Goal: Check status: Check status

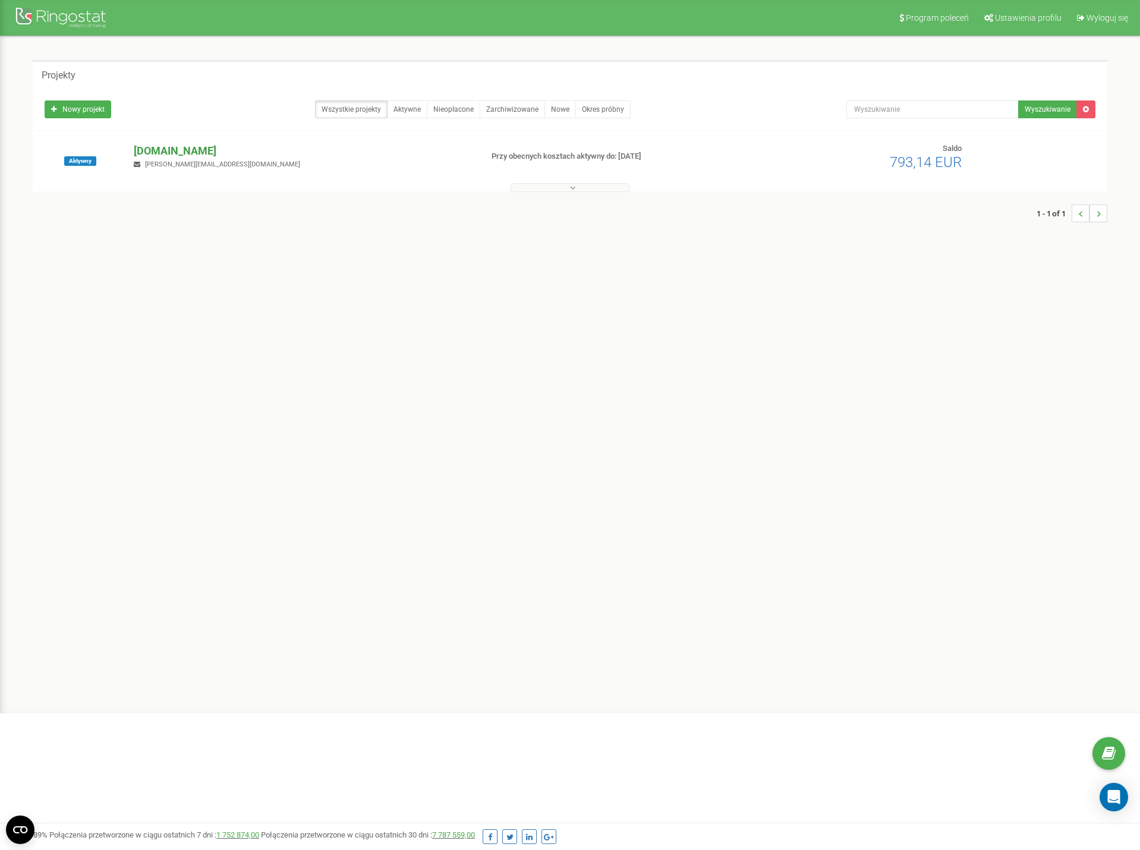
drag, startPoint x: 206, startPoint y: 143, endPoint x: 197, endPoint y: 147, distance: 9.6
click at [206, 144] on p "[DOMAIN_NAME]" at bounding box center [303, 150] width 338 height 15
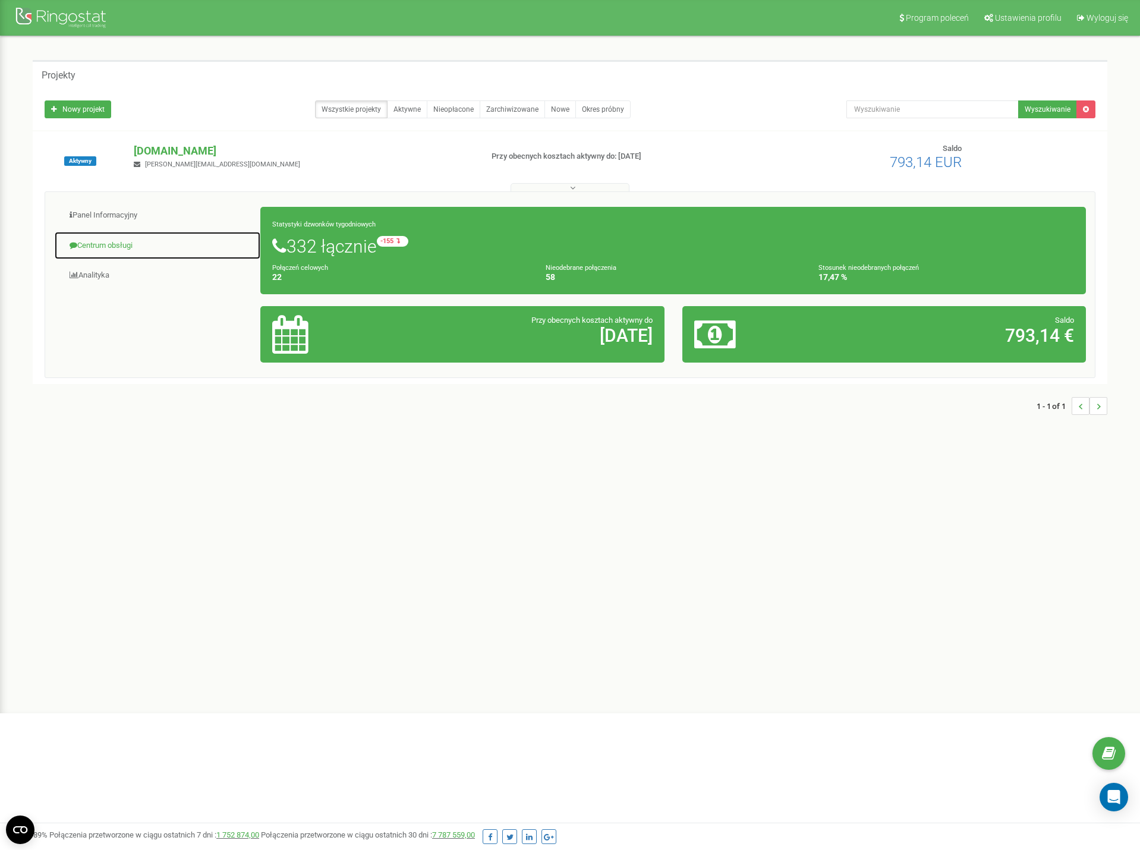
click at [185, 240] on link "Centrum obsługi" at bounding box center [157, 245] width 207 height 29
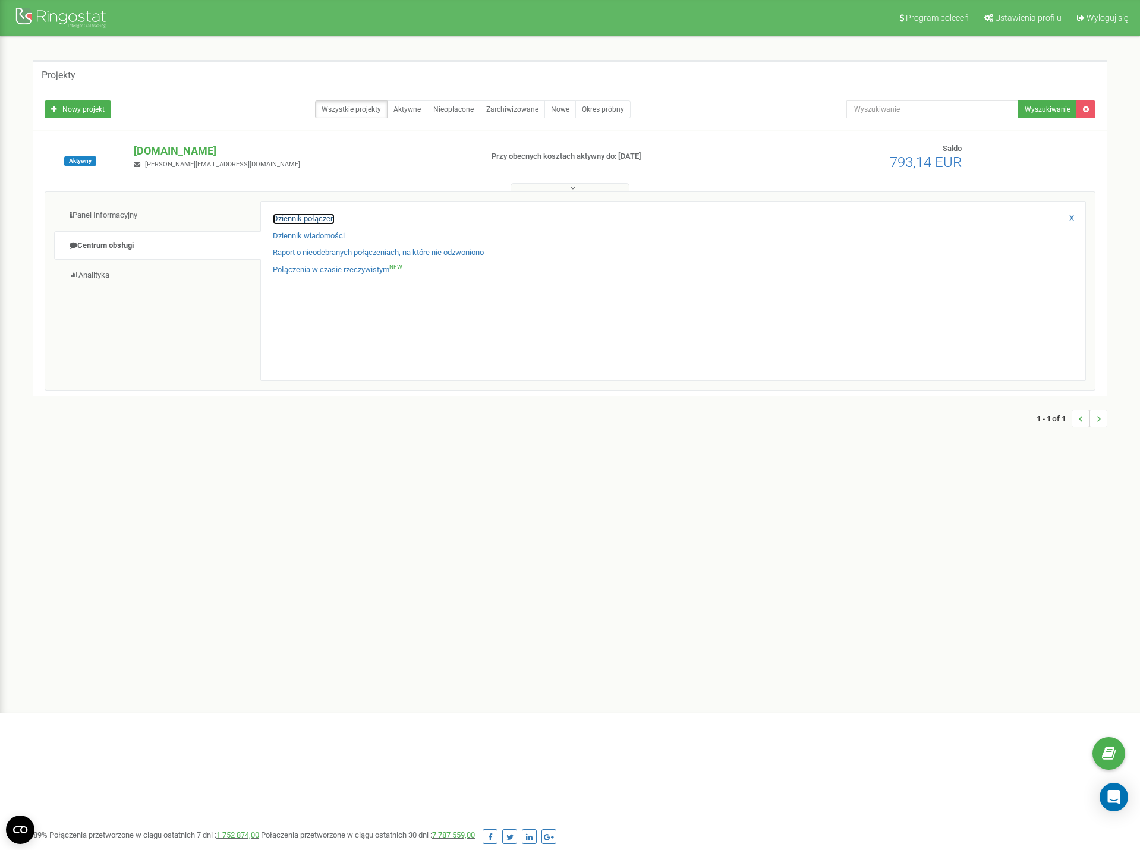
click at [299, 217] on link "Dziennik połączeń" at bounding box center [304, 218] width 62 height 11
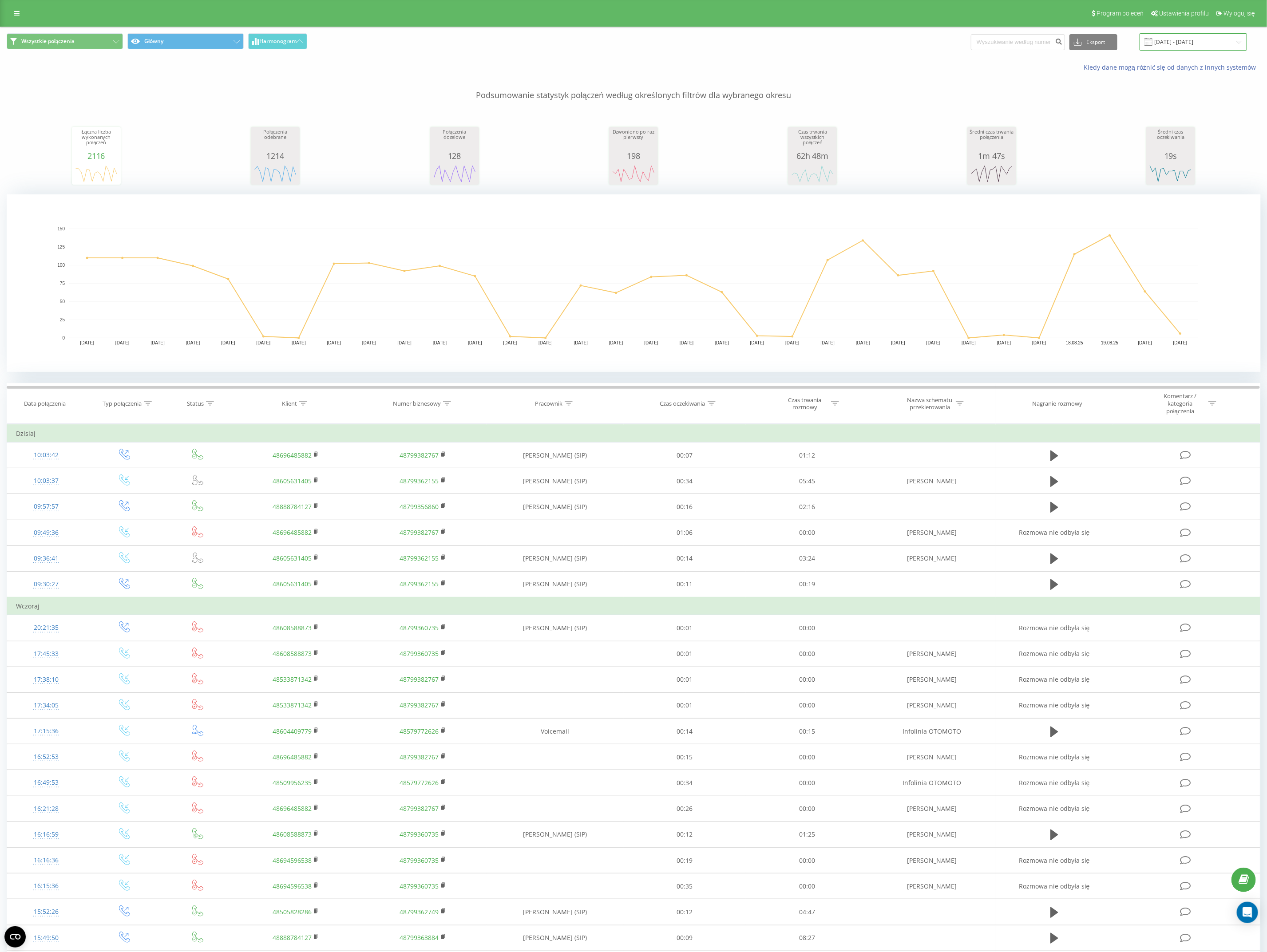
click at [1198, 39] on input "[DATE] - [DATE]" at bounding box center [1193, 42] width 108 height 17
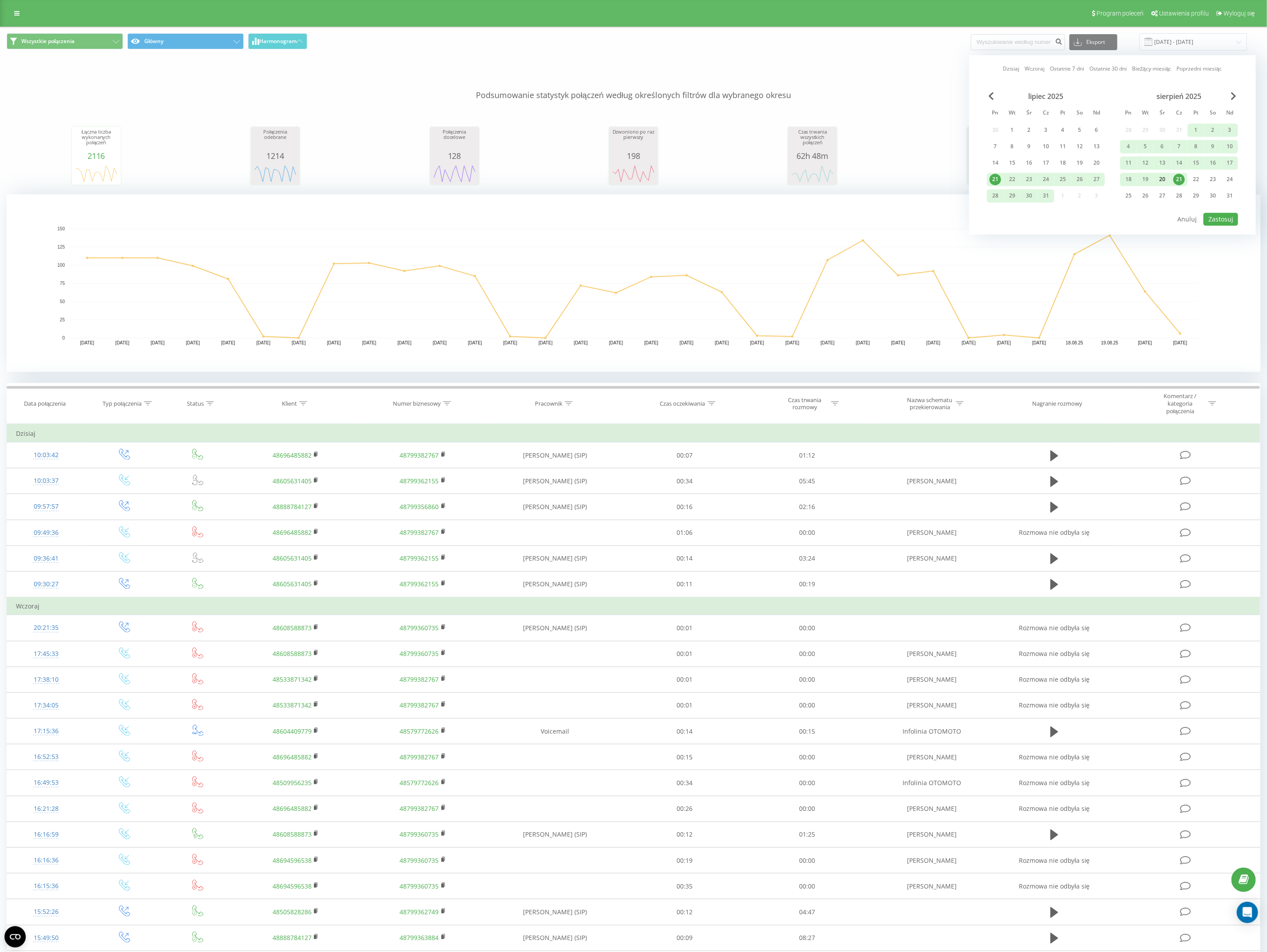
click at [1165, 178] on div "20" at bounding box center [1162, 179] width 11 height 11
click at [1236, 221] on button "Zastosuj" at bounding box center [1221, 219] width 34 height 13
type input "20.08.2025 - 20.08.2025"
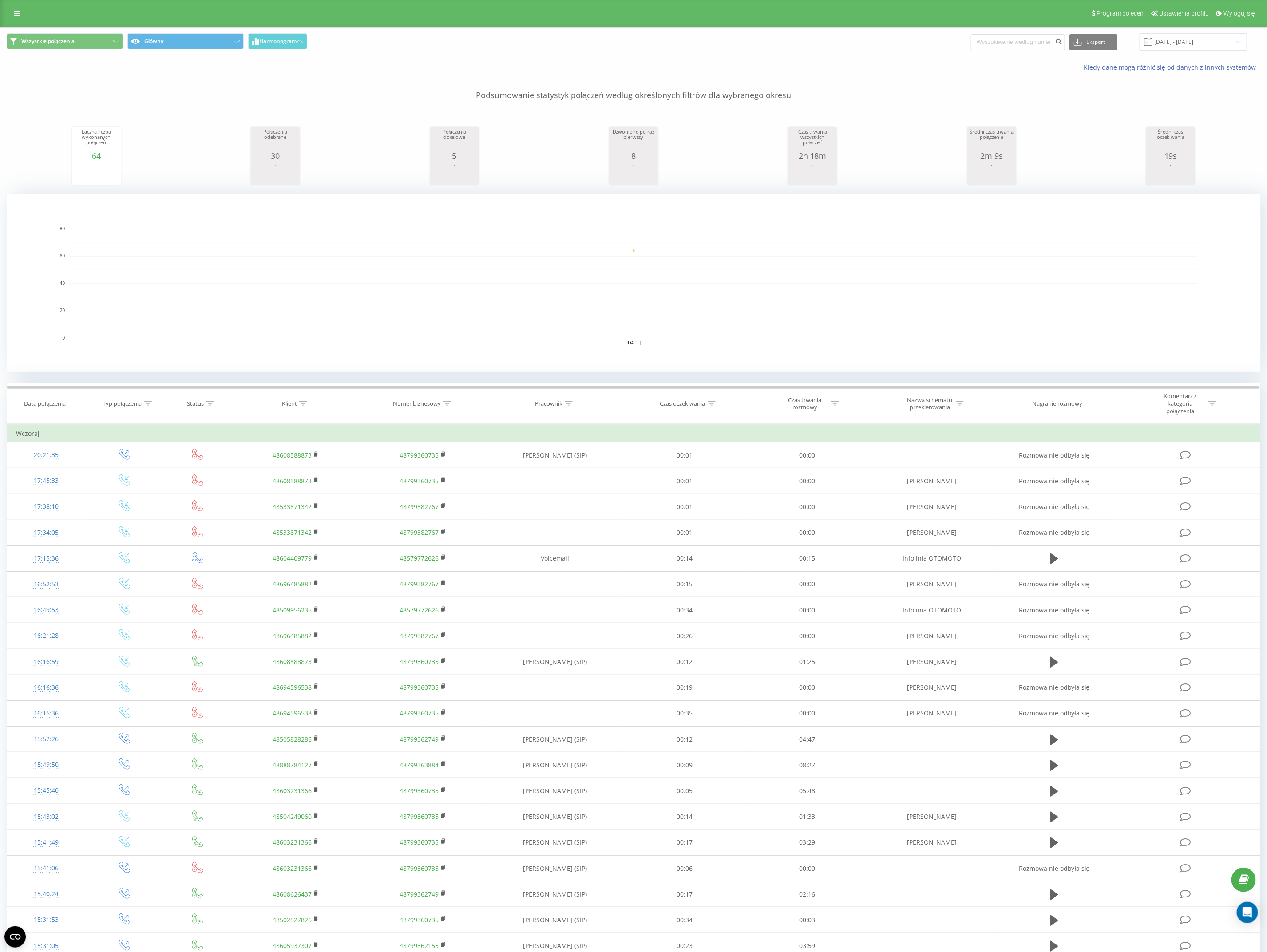
click at [571, 407] on div at bounding box center [569, 403] width 8 height 7
click at [538, 466] on input "text" at bounding box center [555, 470] width 78 height 16
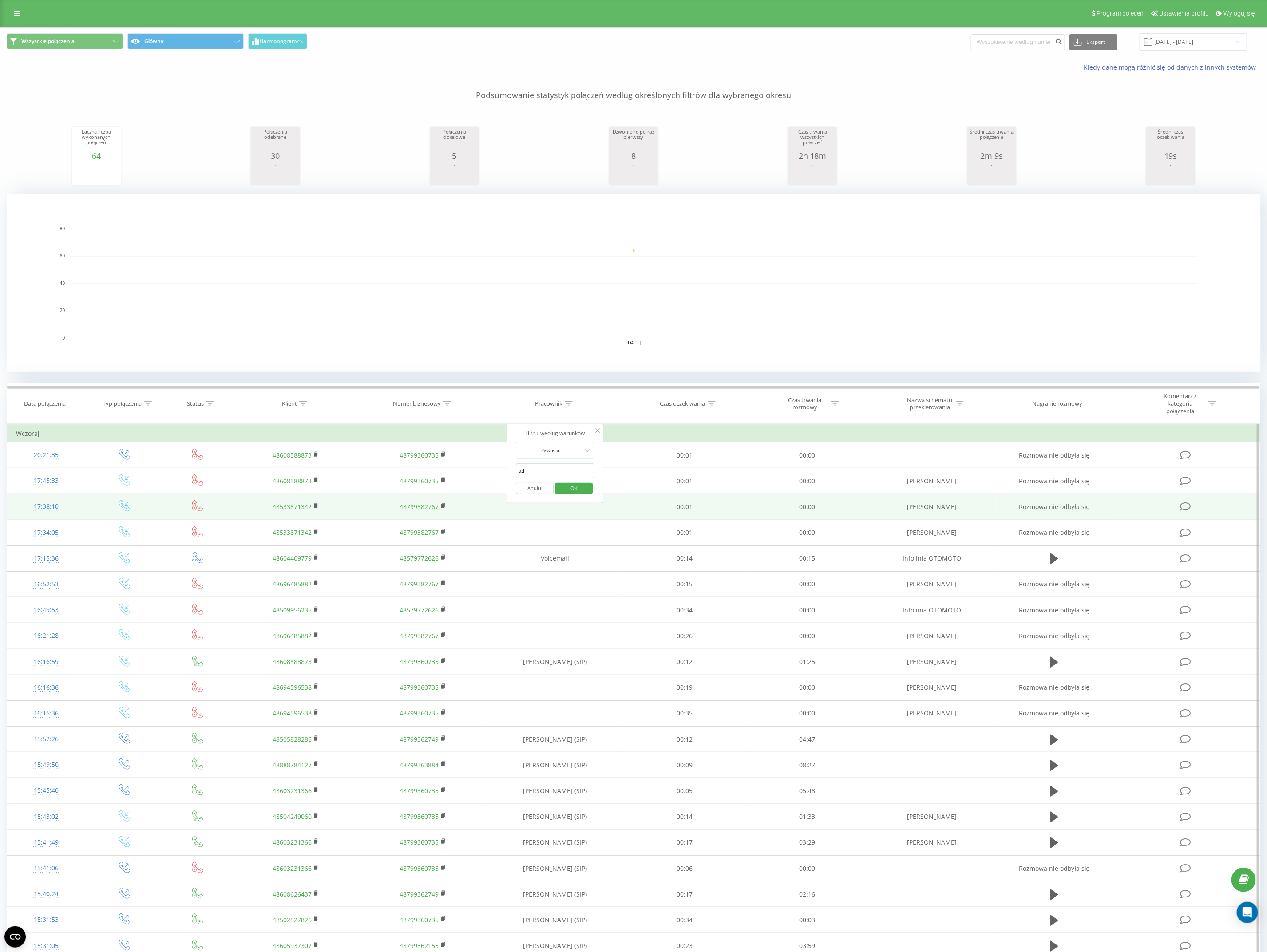
type input "Adrian"
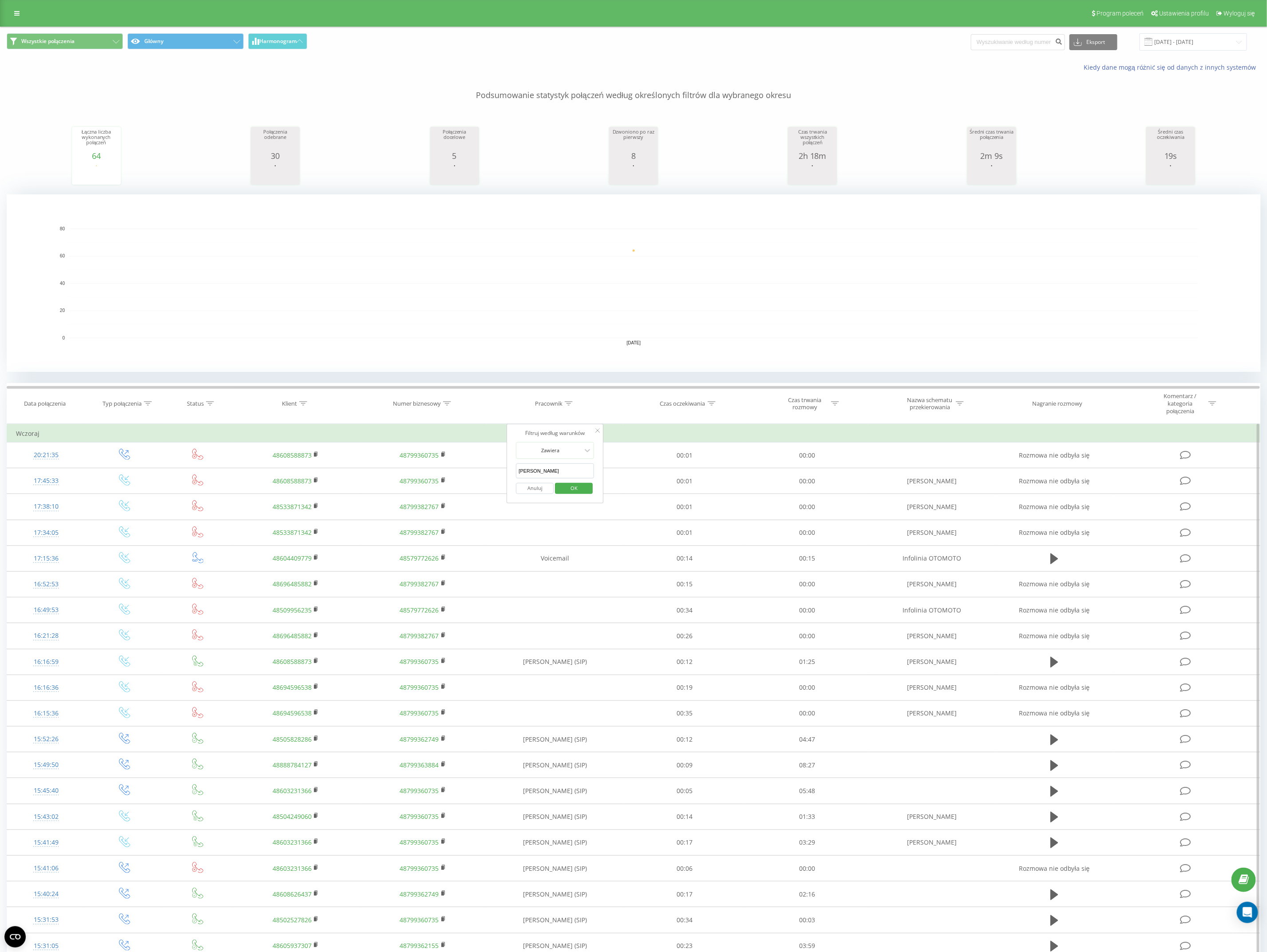
click at [574, 486] on span "OK" at bounding box center [574, 488] width 25 height 13
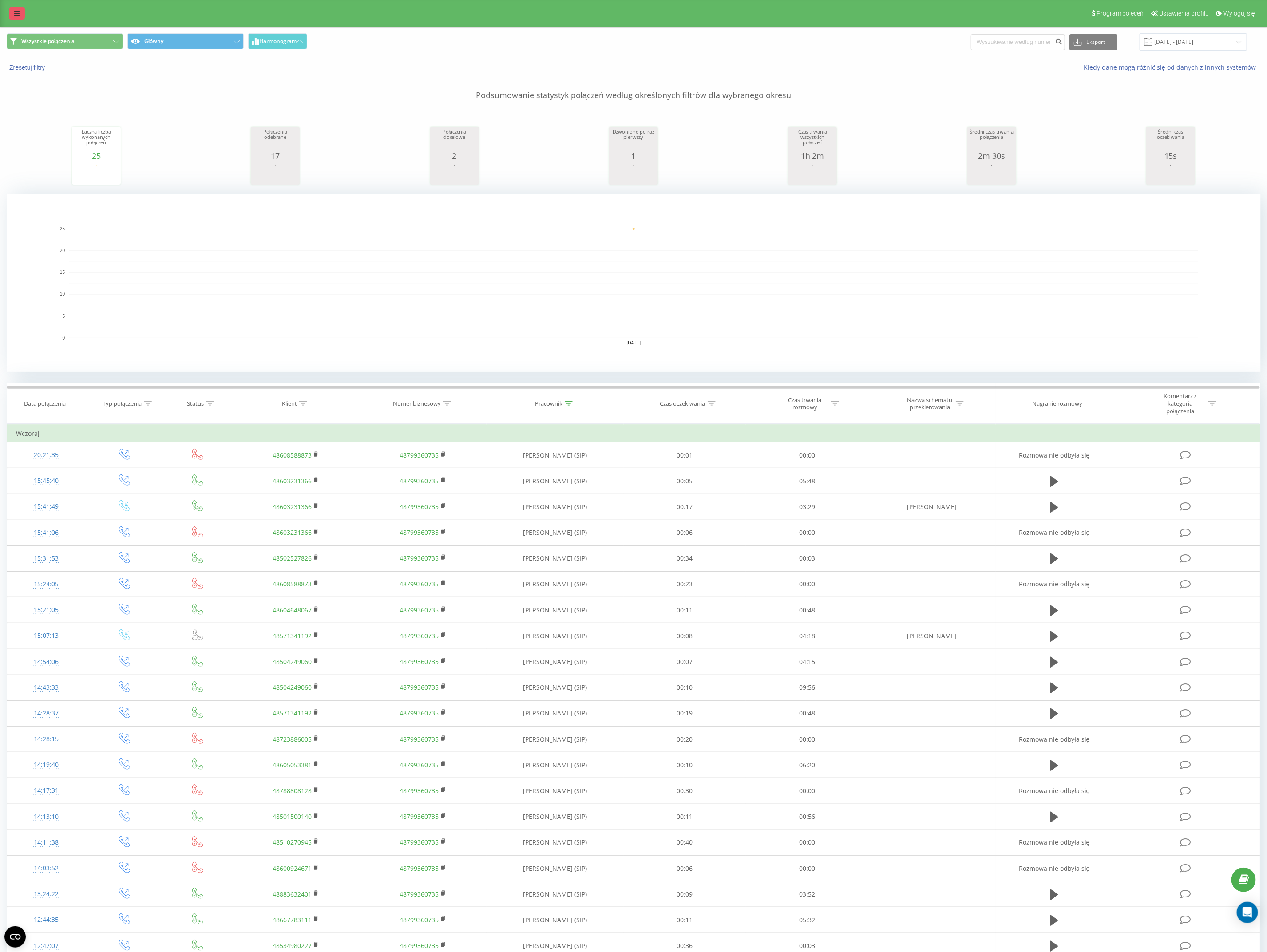
click at [20, 13] on link at bounding box center [16, 13] width 16 height 13
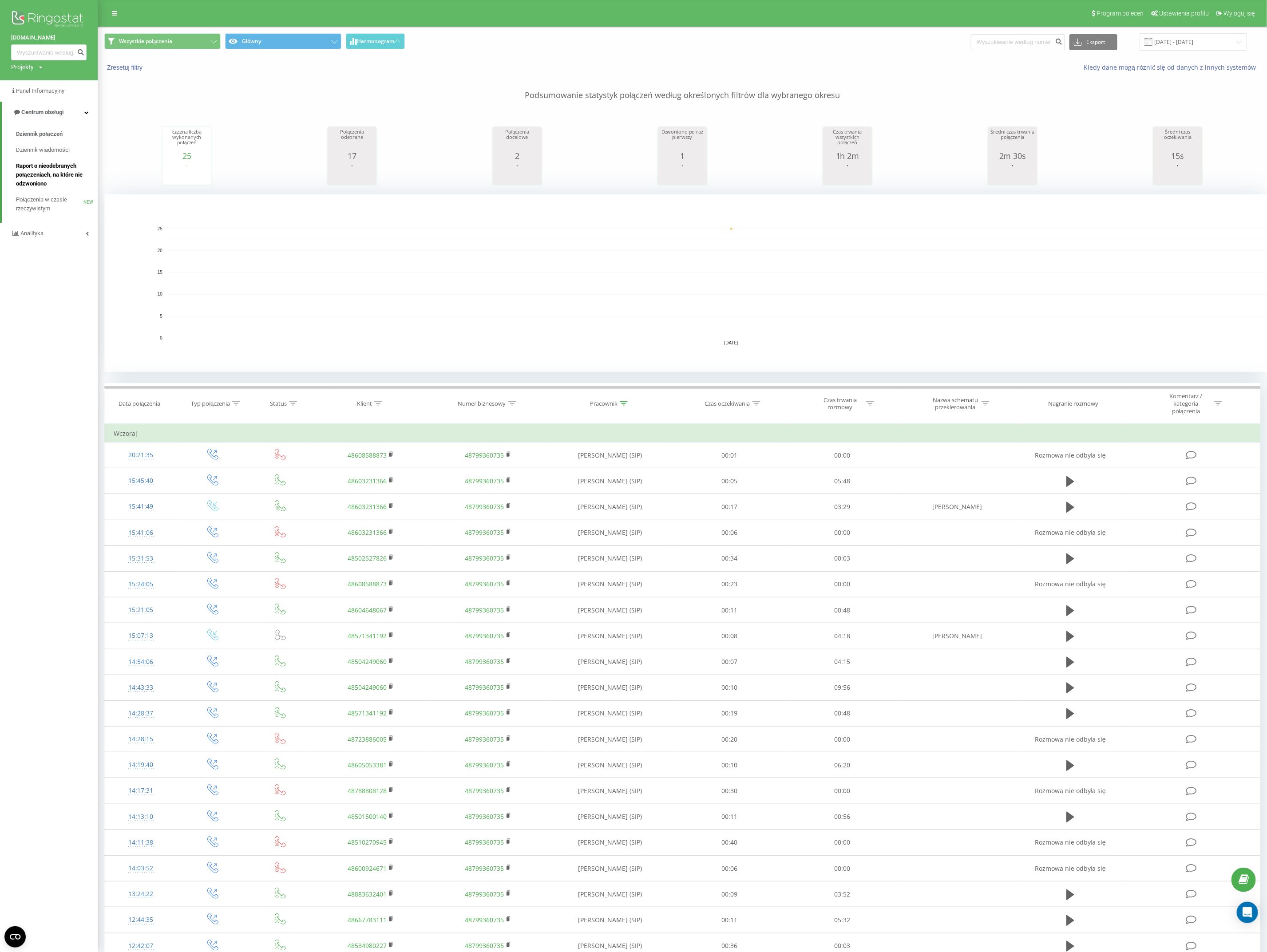
click at [66, 170] on span "Raport o nieodebranych połączeniach, na które nie odzwoniono" at bounding box center [54, 175] width 77 height 27
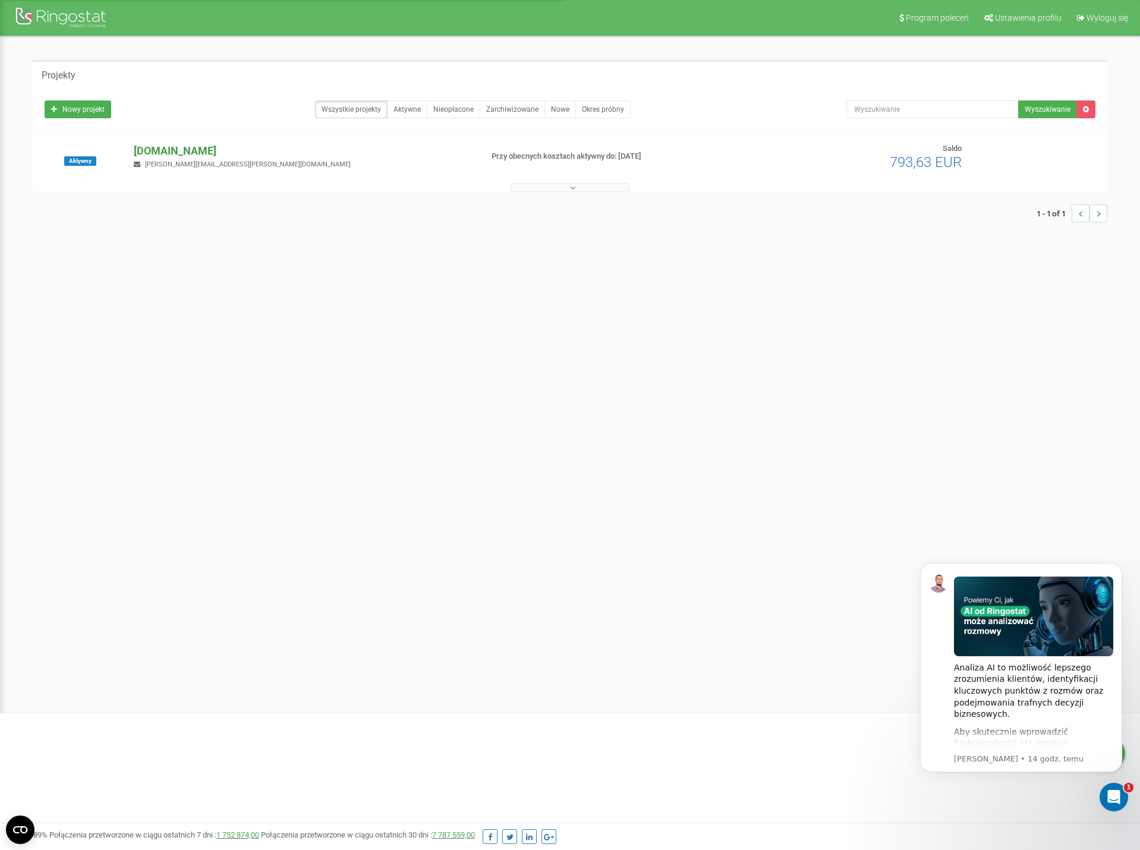
click at [160, 152] on p "[DOMAIN_NAME]" at bounding box center [303, 150] width 338 height 15
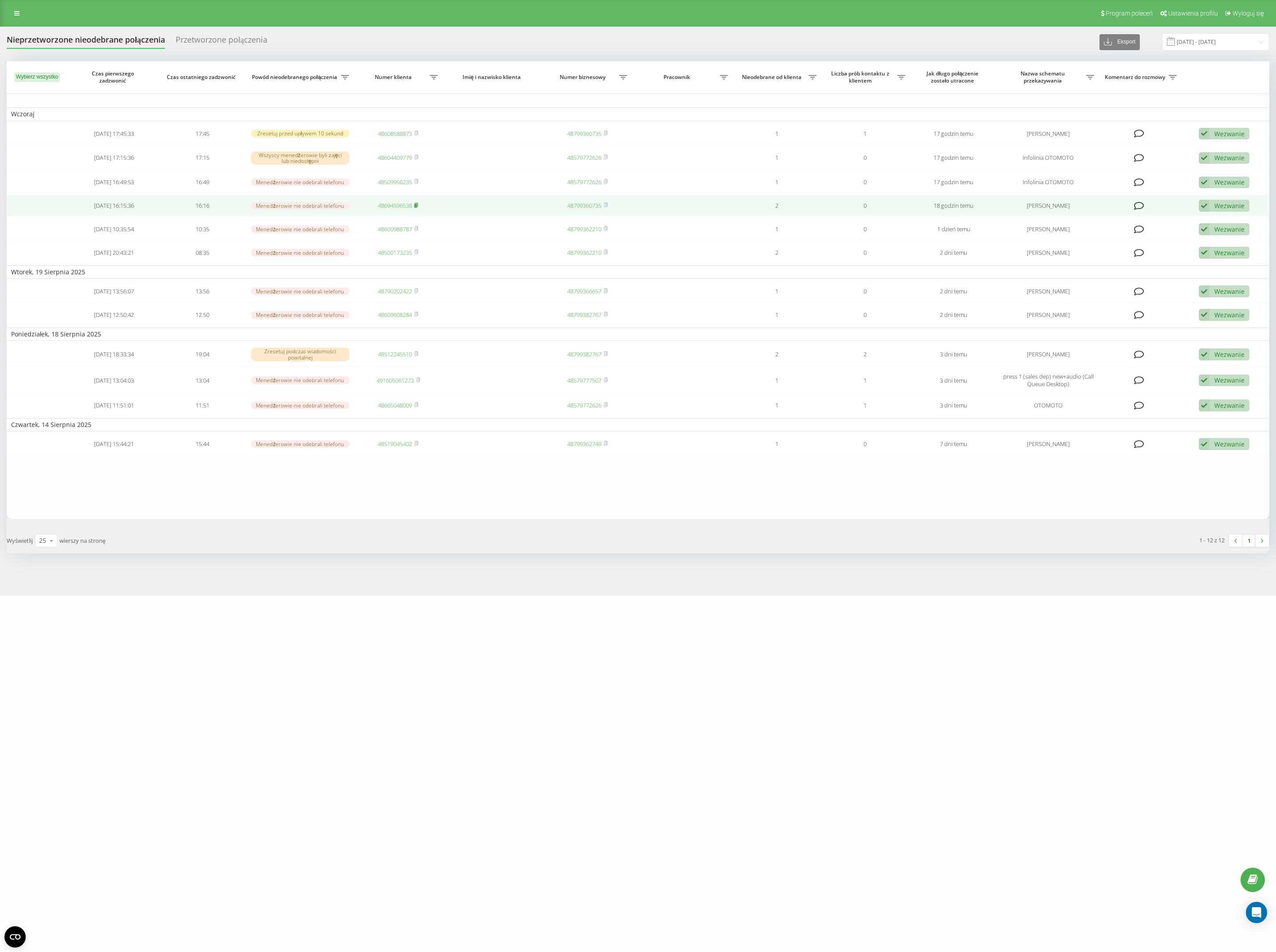
click at [417, 204] on rect at bounding box center [416, 205] width 3 height 4
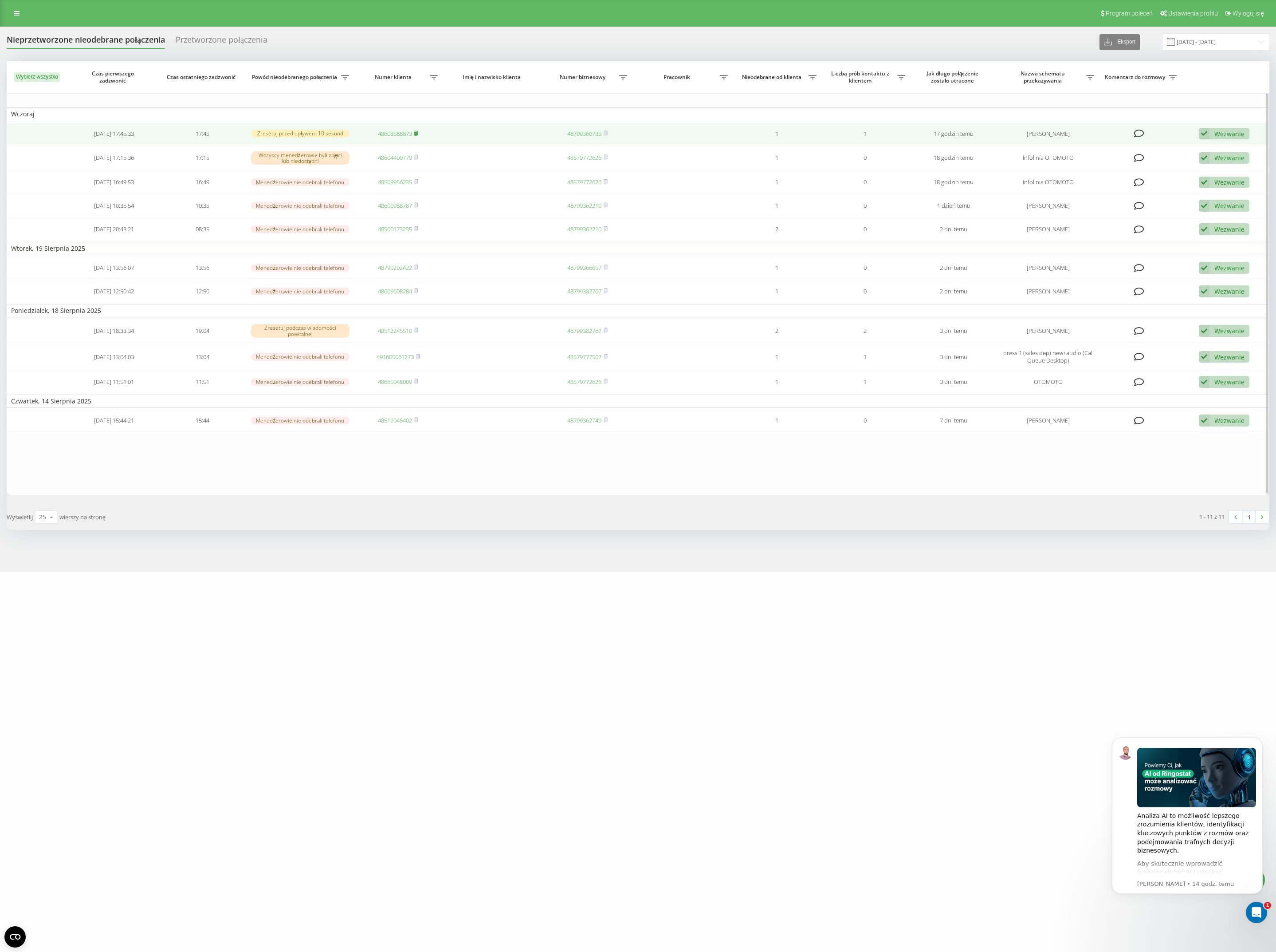
click at [417, 131] on rect at bounding box center [416, 133] width 3 height 4
click at [405, 136] on link "48608588873" at bounding box center [395, 134] width 34 height 8
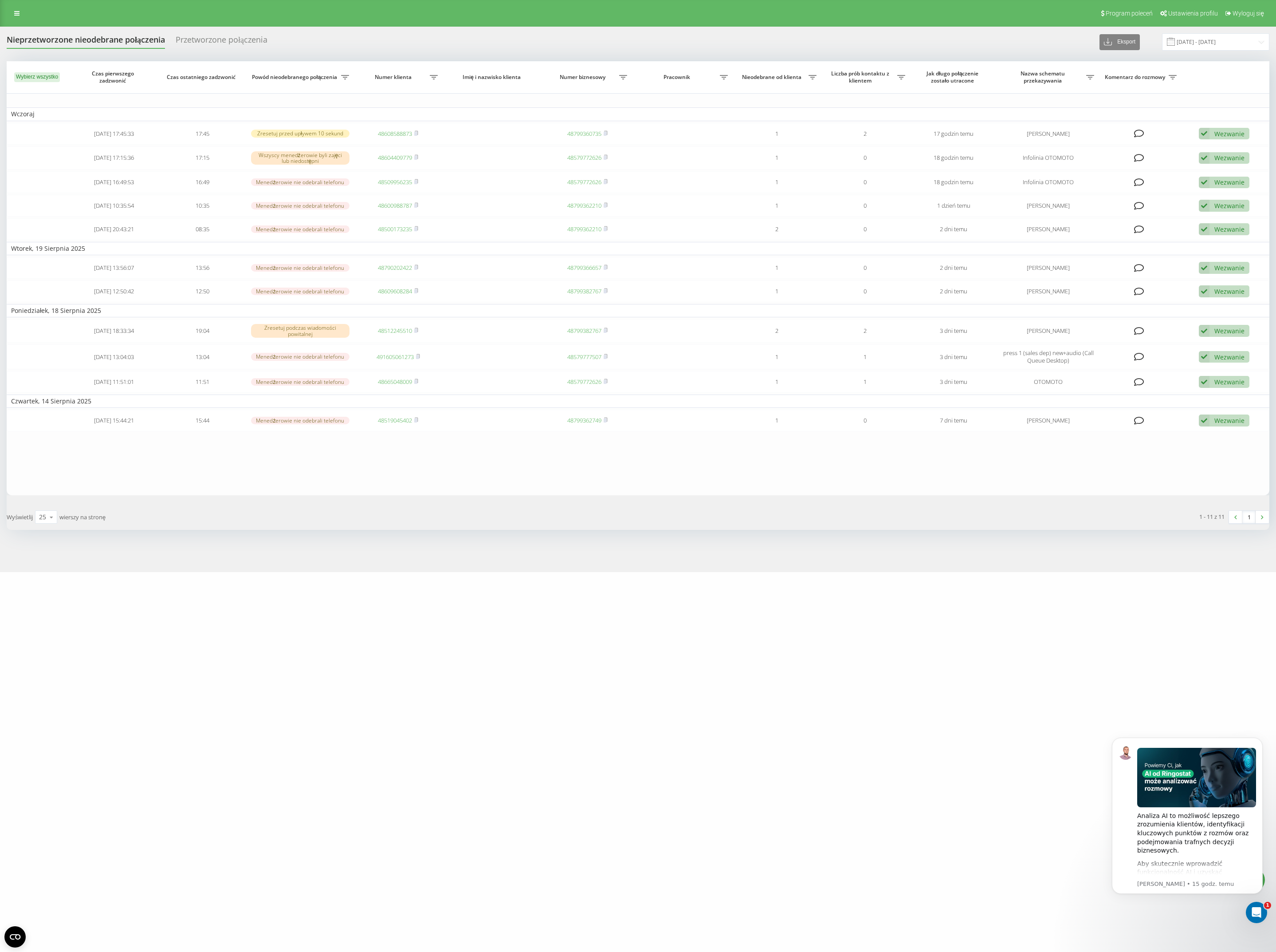
click at [406, 36] on div "Nieprzetworzone nieodebrane połączenia Przetworzone połączenia Eksport .csv .xl…" at bounding box center [638, 42] width 1263 height 17
